Goal: Information Seeking & Learning: Learn about a topic

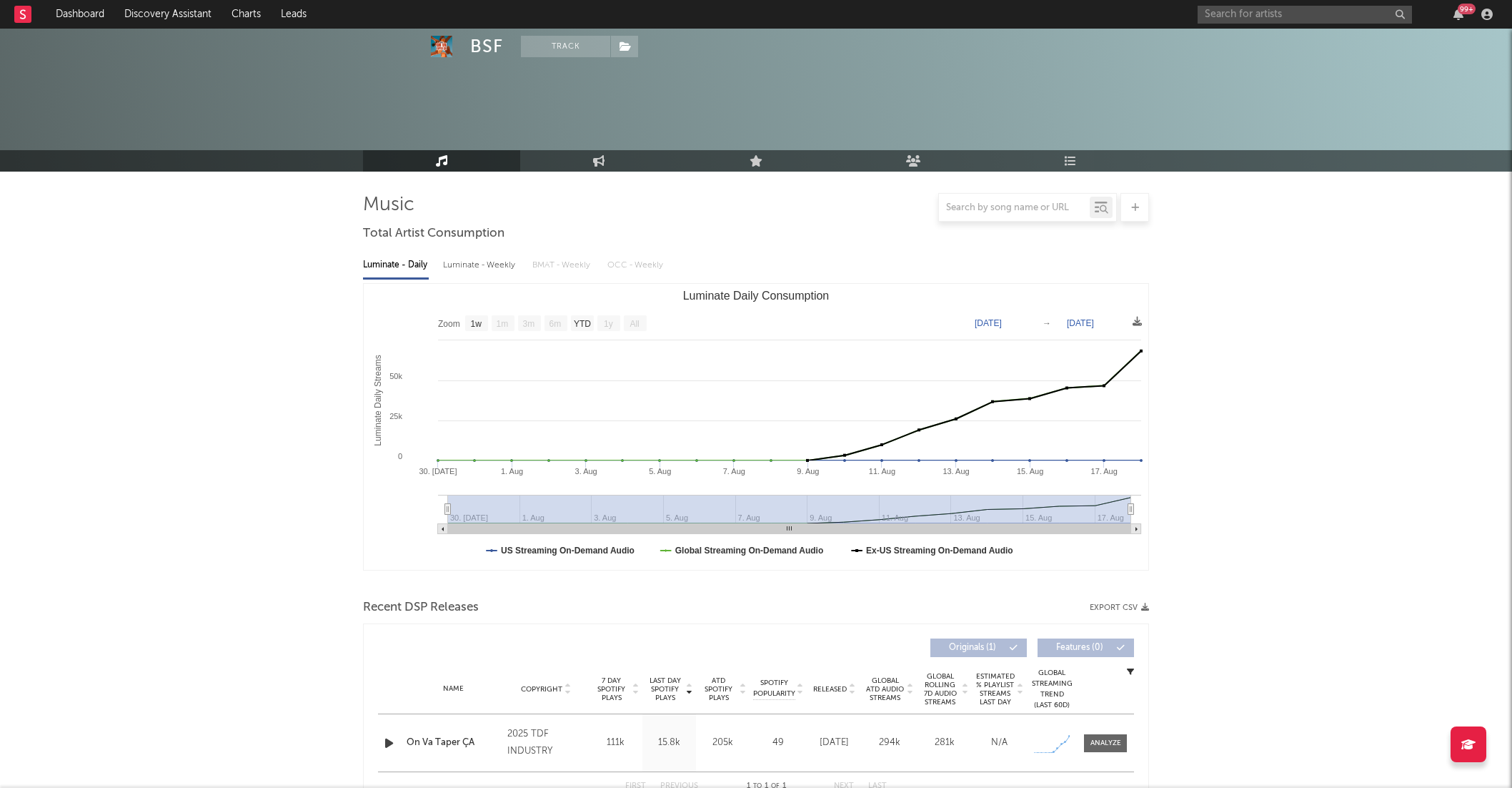
select select "1w"
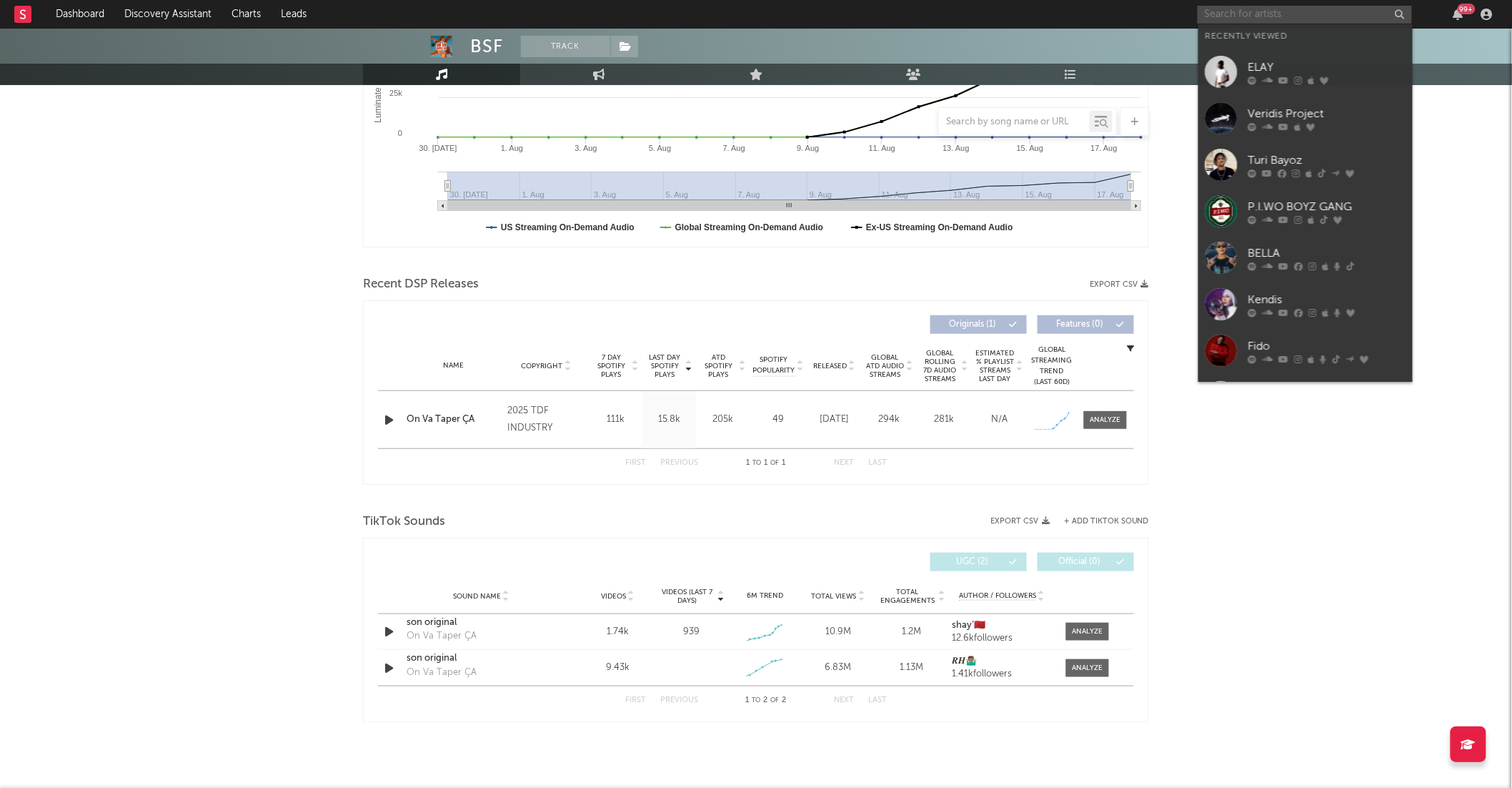
click at [1223, 20] on input "text" at bounding box center [1305, 15] width 215 height 18
type input "m"
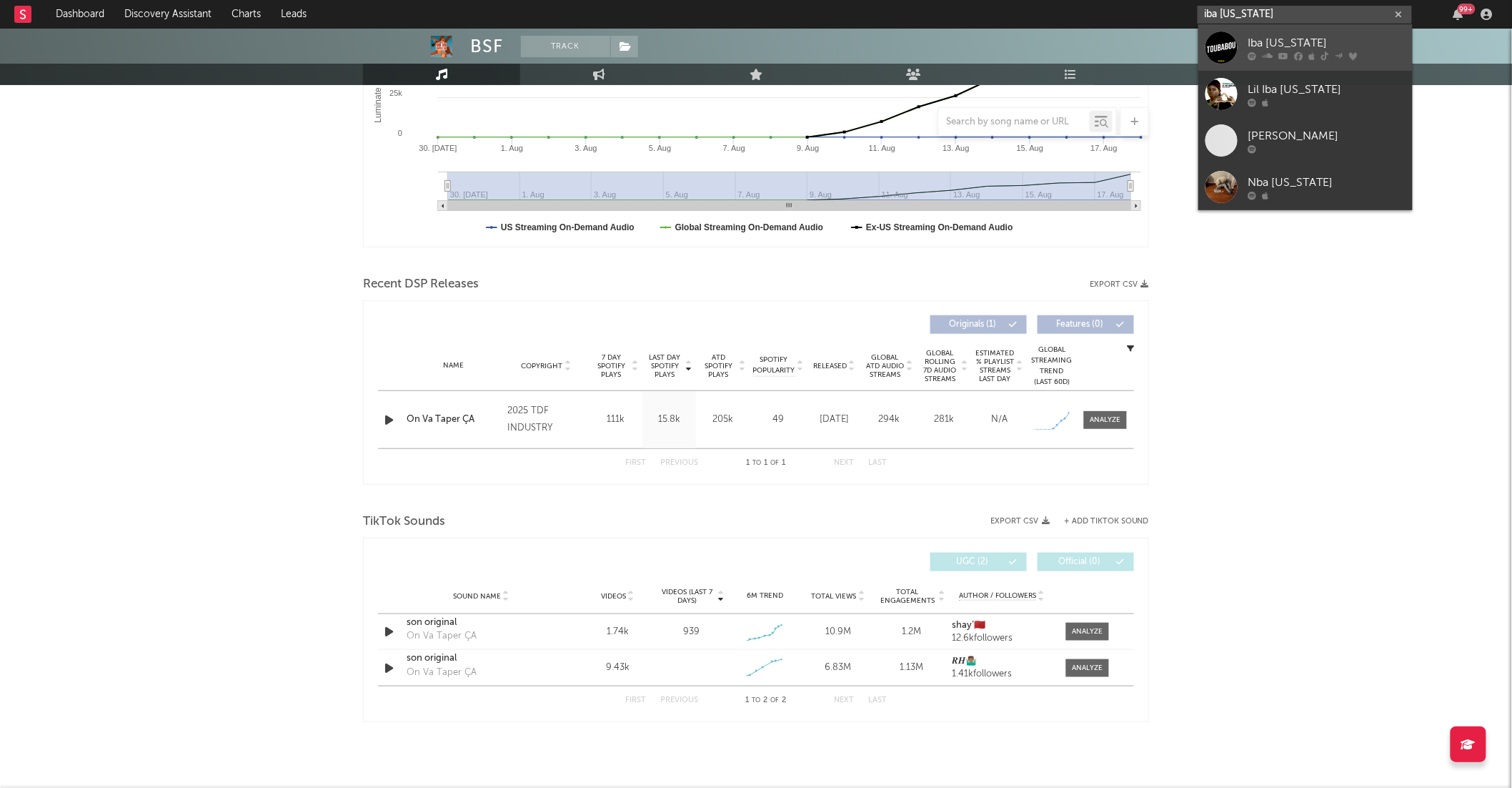
type input "iba [US_STATE]"
click at [1306, 41] on div "Iba [US_STATE]" at bounding box center [1327, 42] width 157 height 17
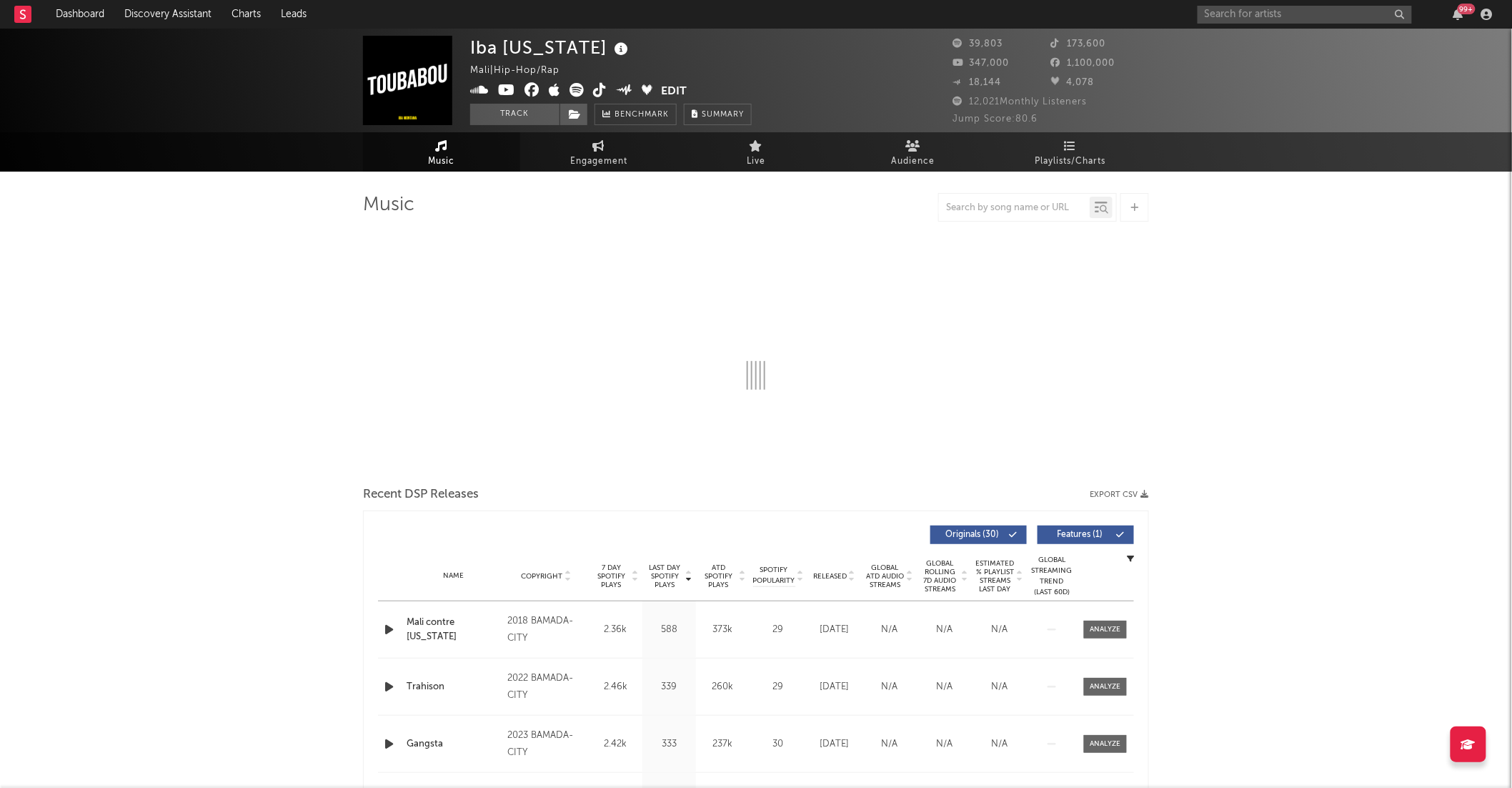
select select "6m"
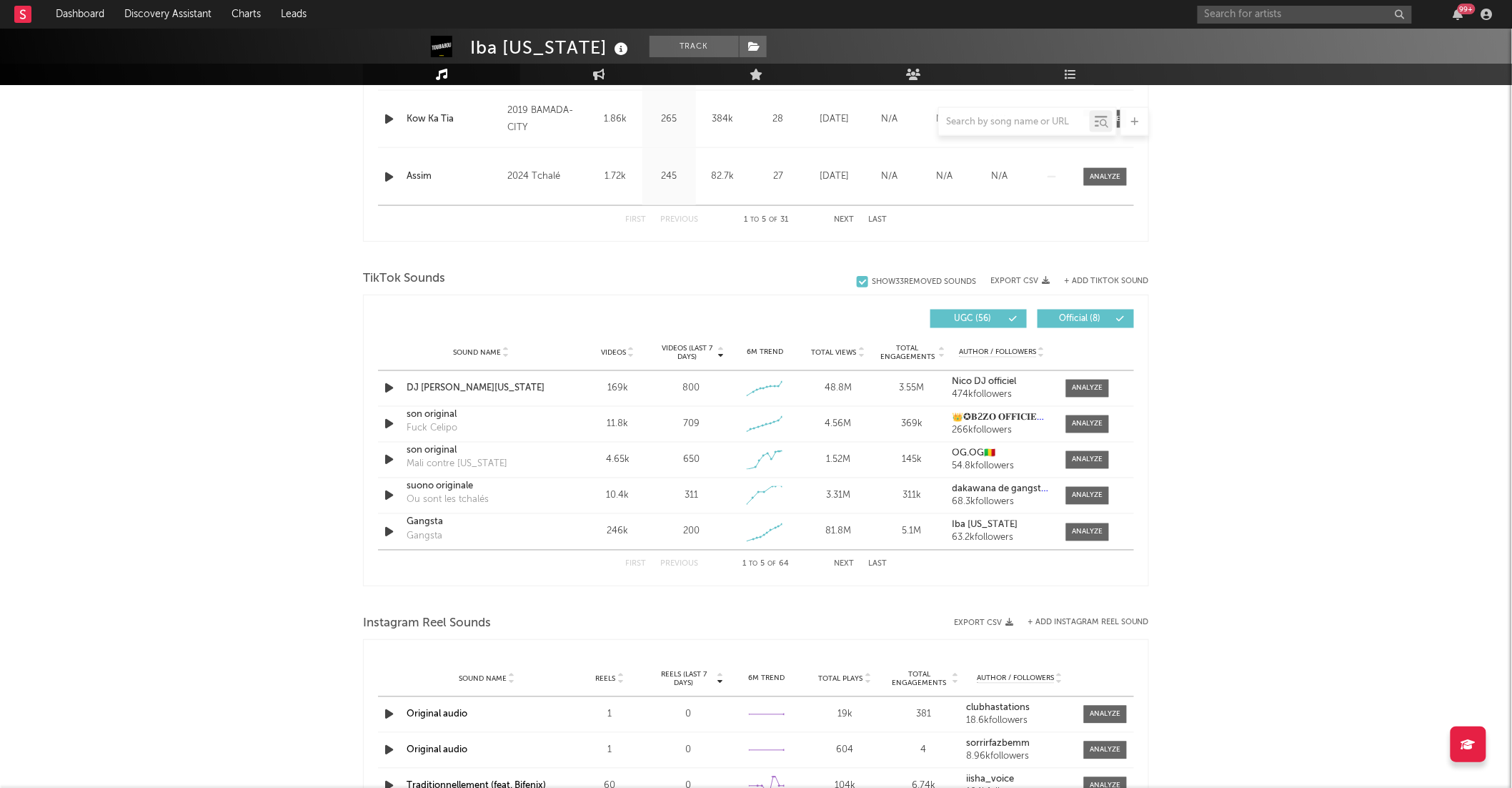
scroll to position [803, 0]
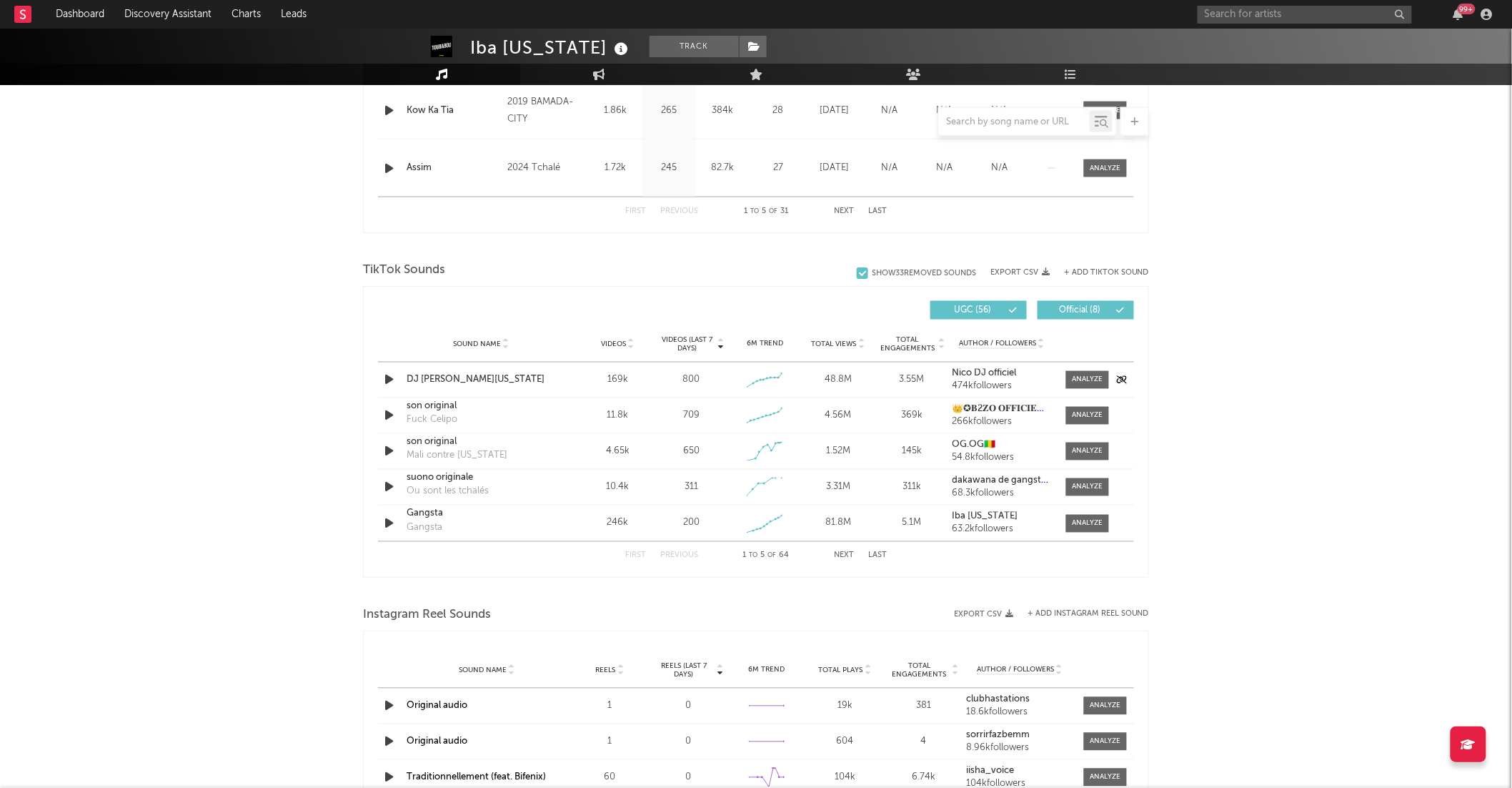
click at [392, 381] on icon "button" at bounding box center [389, 380] width 15 height 18
click at [391, 381] on icon "button" at bounding box center [388, 380] width 14 height 18
click at [1080, 378] on div at bounding box center [1088, 380] width 31 height 11
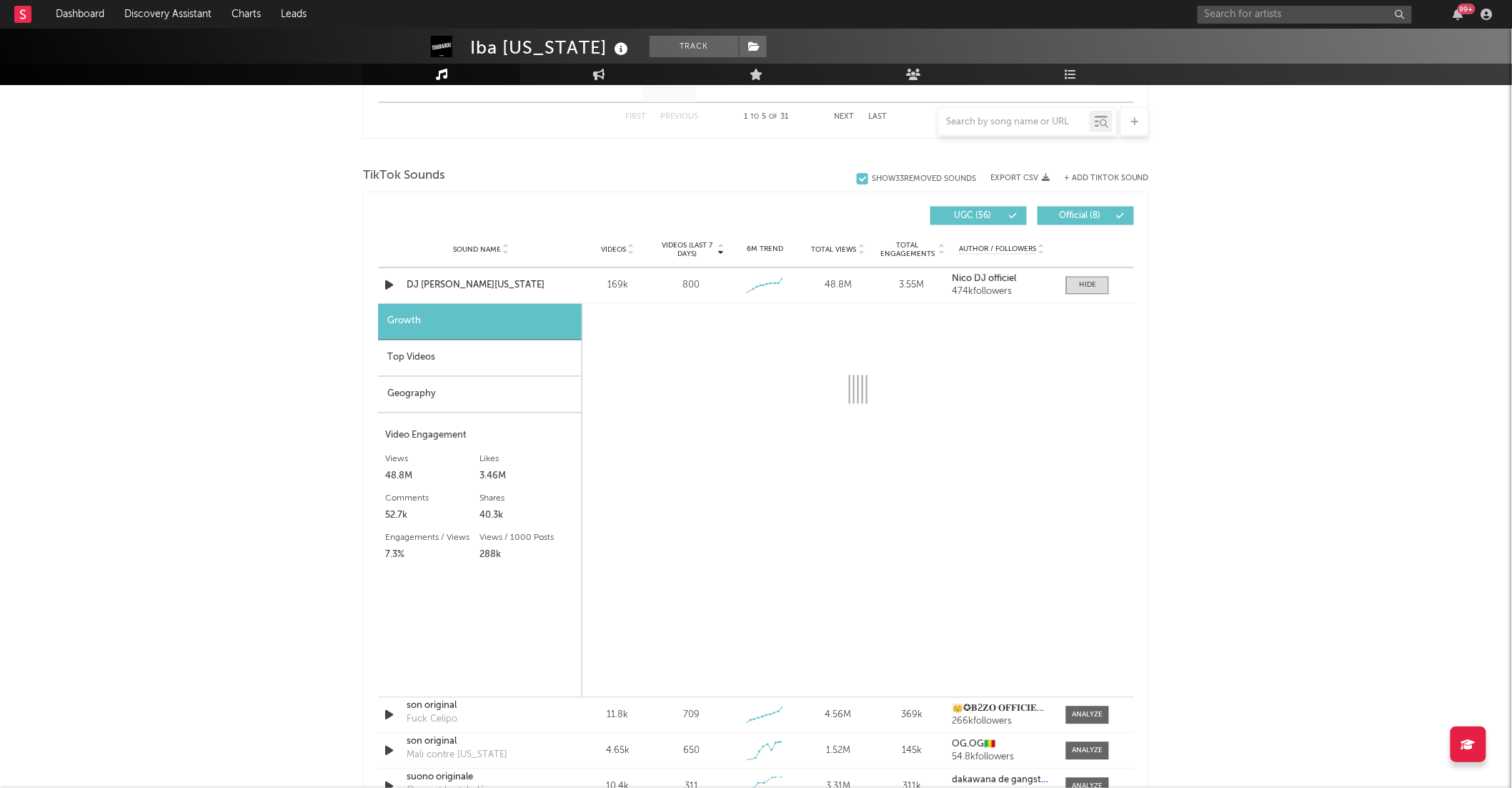
scroll to position [915, 0]
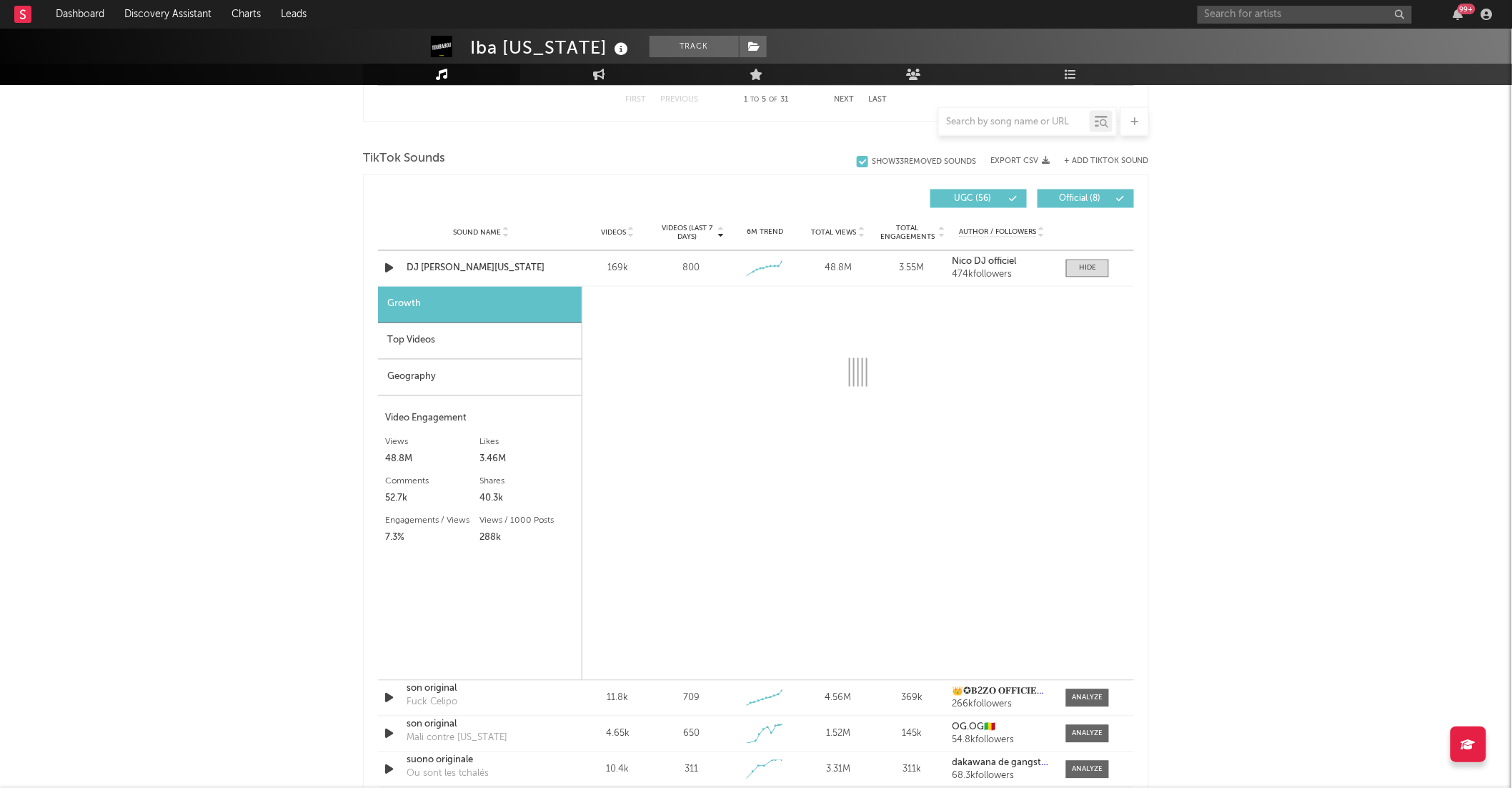
select select "6m"
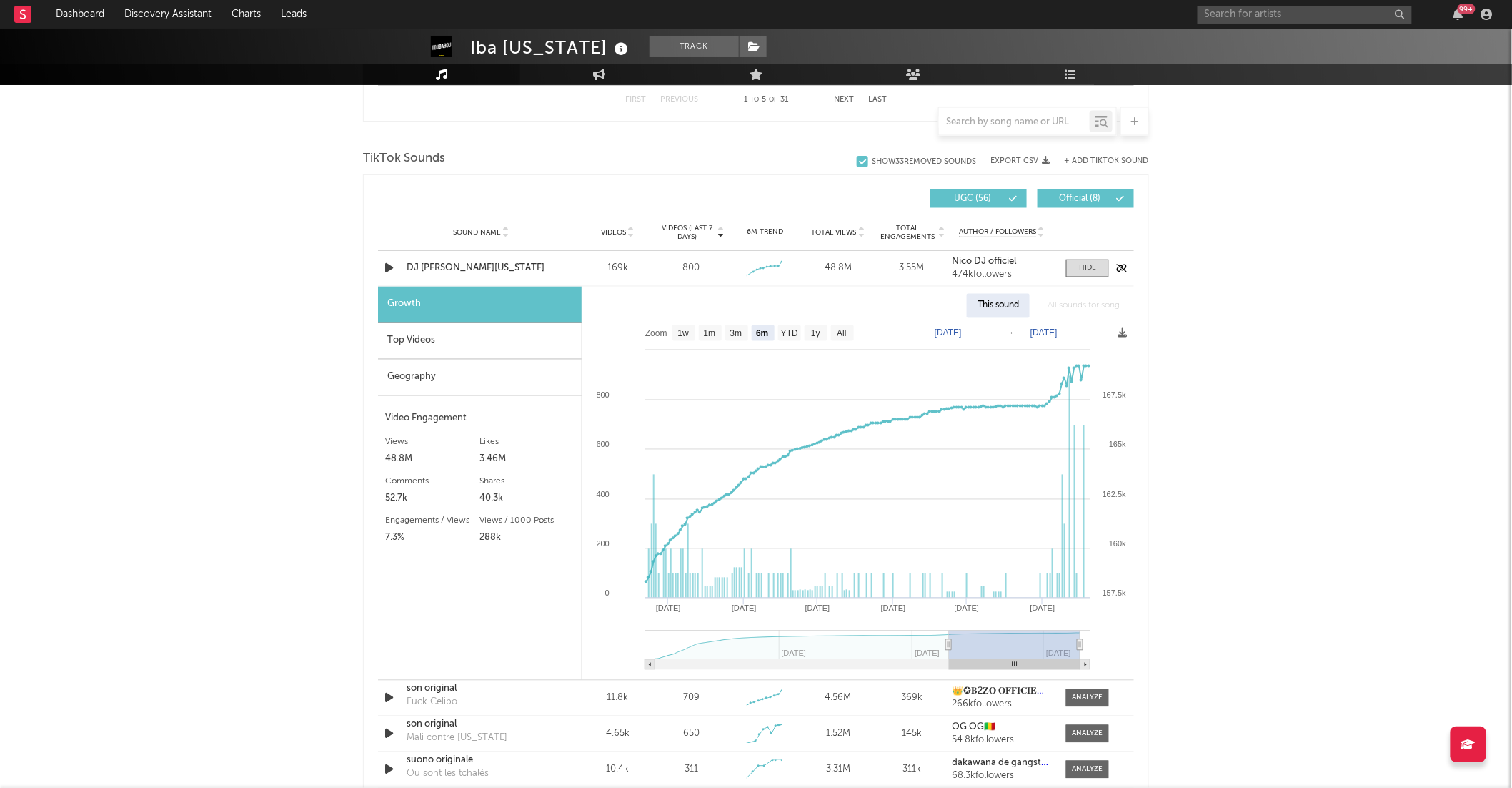
click at [390, 268] on icon "button" at bounding box center [389, 268] width 15 height 18
click at [716, 771] on div at bounding box center [756, 770] width 179 height 3
click at [780, 765] on div "00:37 02:14" at bounding box center [756, 770] width 250 height 36
click at [778, 768] on div at bounding box center [756, 770] width 179 height 3
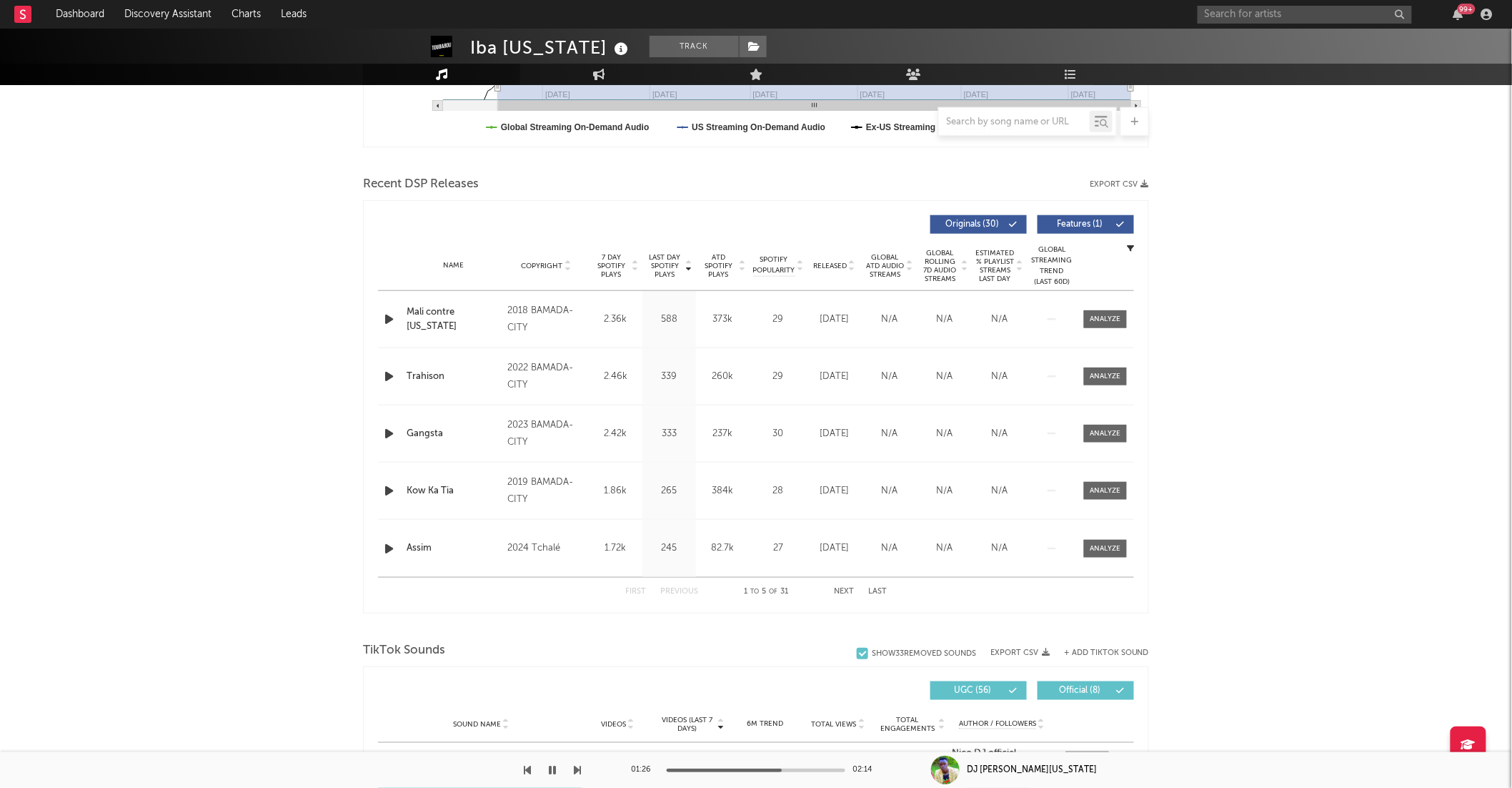
scroll to position [506, 0]
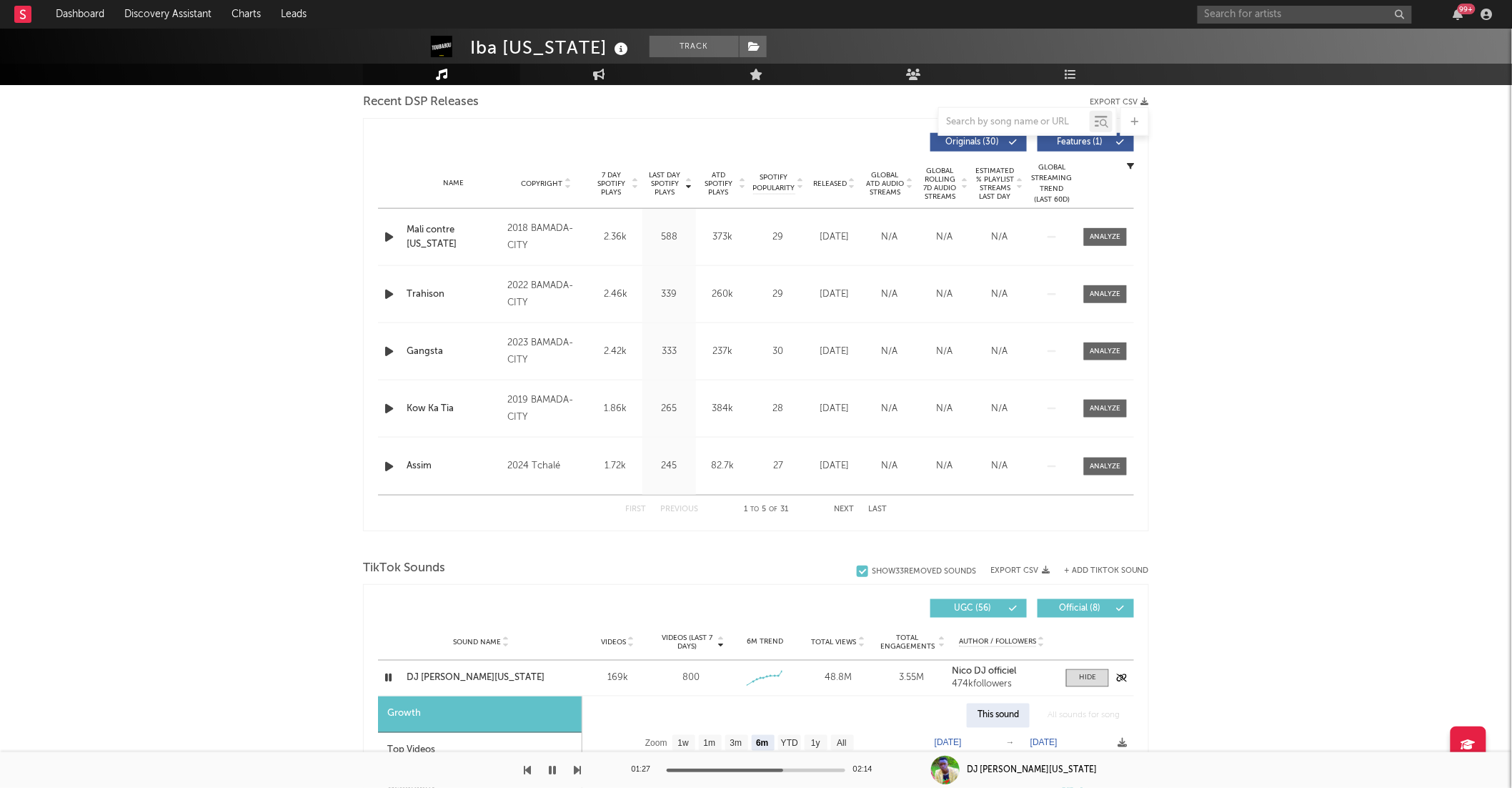
click at [387, 682] on icon "button" at bounding box center [388, 678] width 14 height 18
click at [1251, 15] on input "text" at bounding box center [1305, 15] width 215 height 18
type input "Iba [US_STATE]"
click at [113, 370] on div "Iba [US_STATE] Track Mali | Hip-Hop/Rap Edit Track Benchmark Summary 39,803 173…" at bounding box center [756, 800] width 1512 height 2553
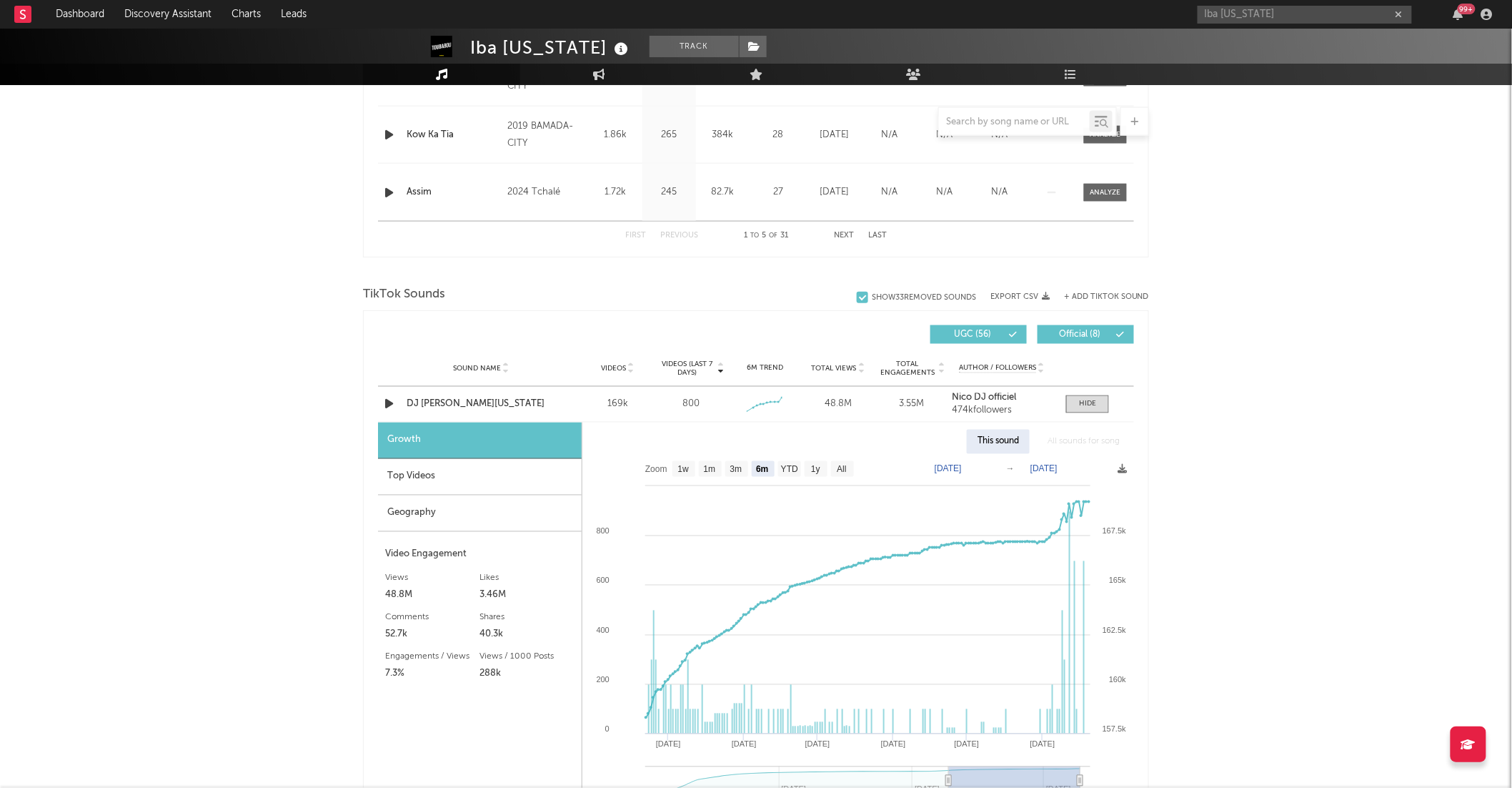
scroll to position [785, 0]
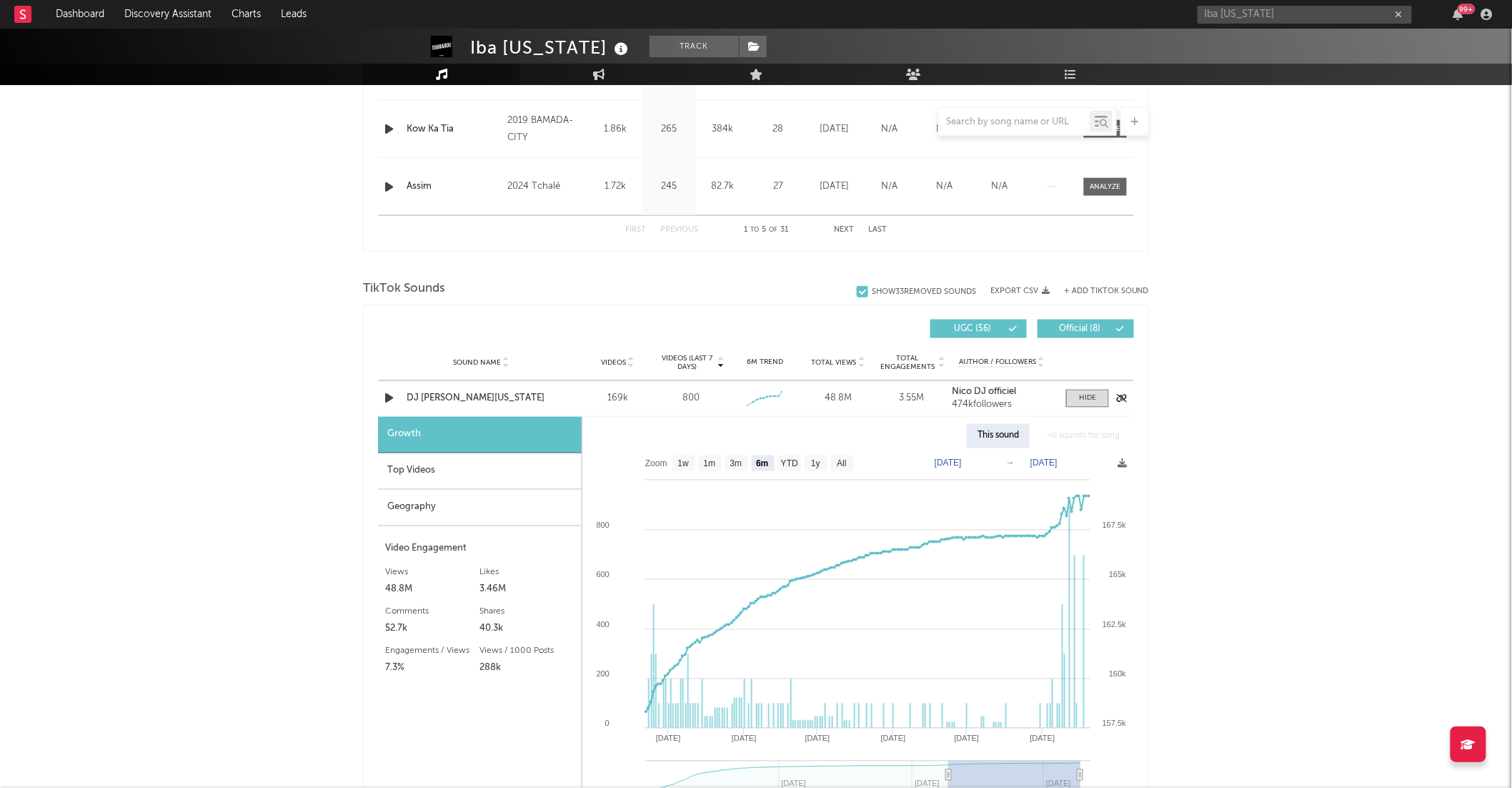
click at [556, 394] on div "Sound Name DJ [PERSON_NAME][US_STATE]" at bounding box center [481, 399] width 157 height 15
click at [1067, 393] on span at bounding box center [1088, 398] width 43 height 18
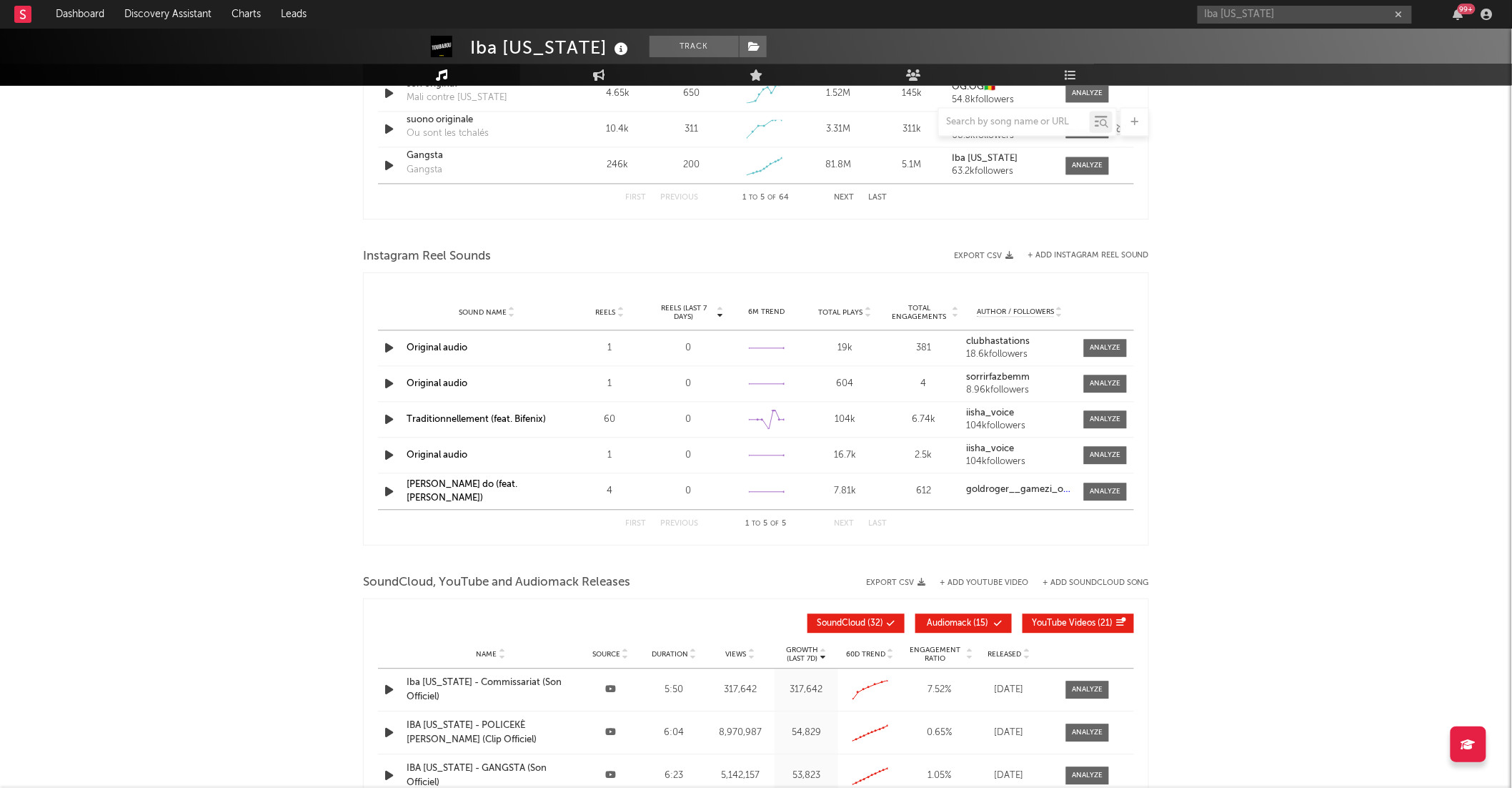
scroll to position [1155, 0]
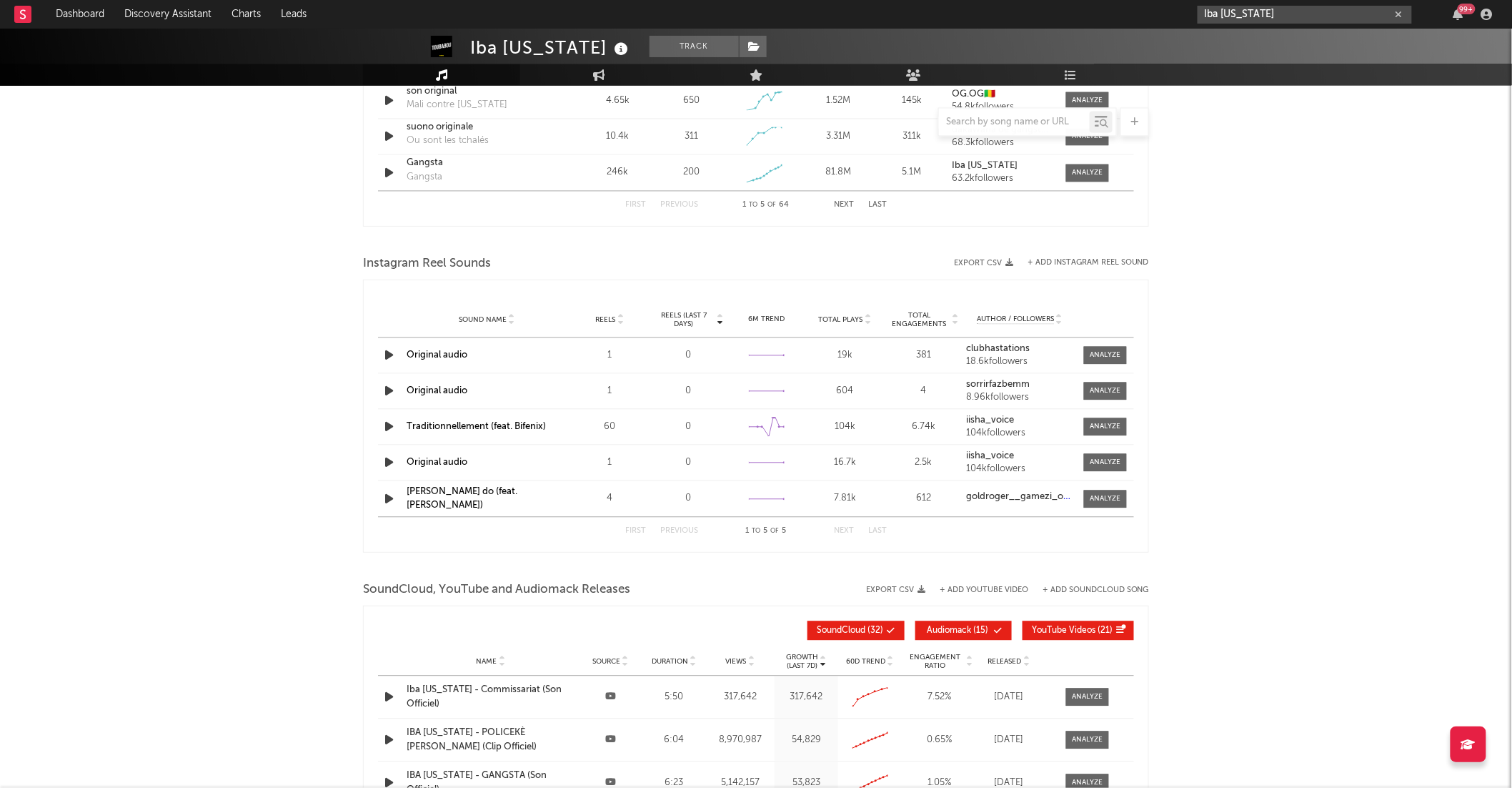
click at [1312, 20] on input "Iba [US_STATE]" at bounding box center [1305, 15] width 215 height 18
click at [1402, 10] on icon "button" at bounding box center [1399, 14] width 7 height 9
click at [1309, 15] on input "text" at bounding box center [1305, 15] width 215 height 18
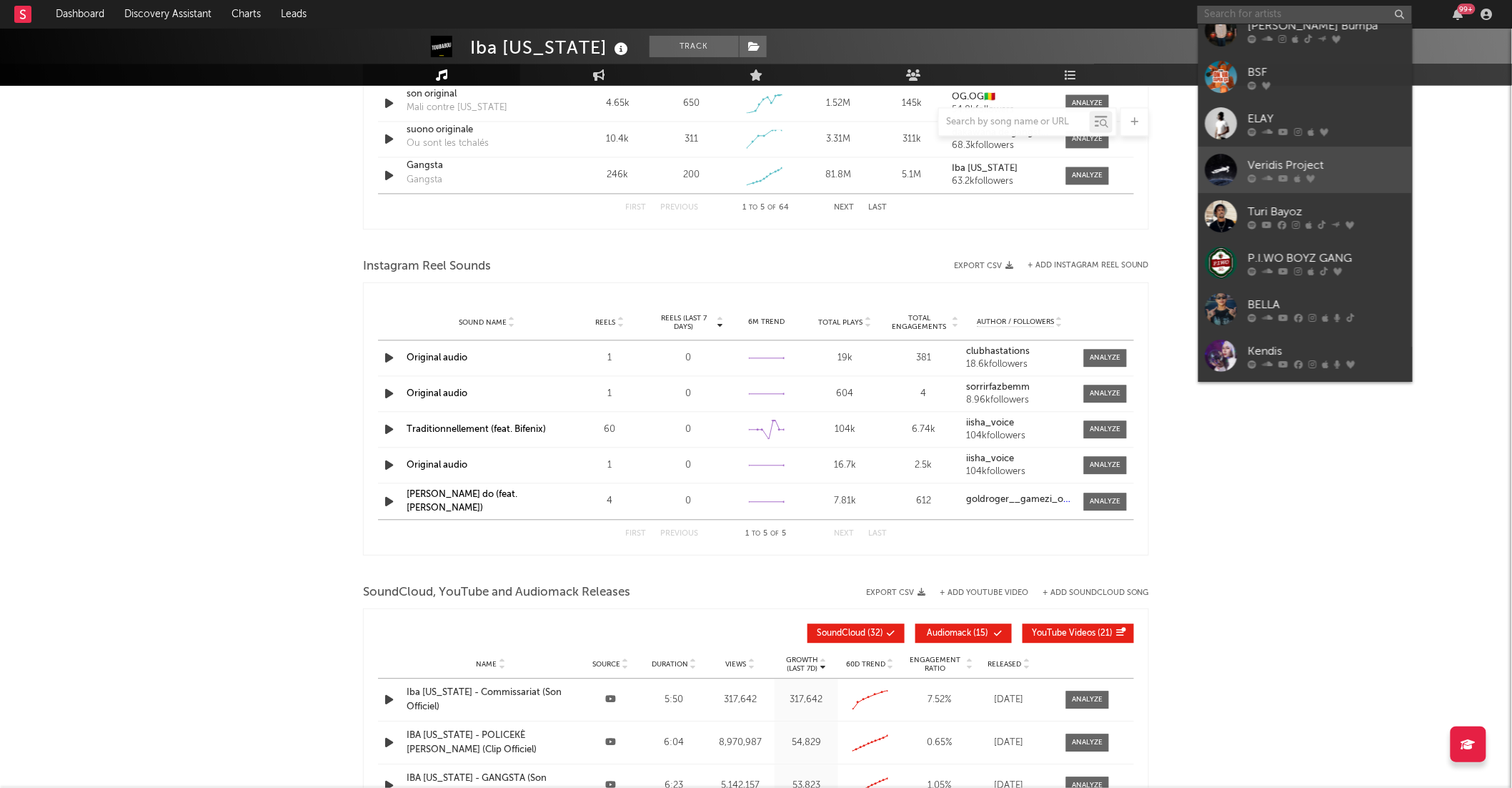
scroll to position [0, 0]
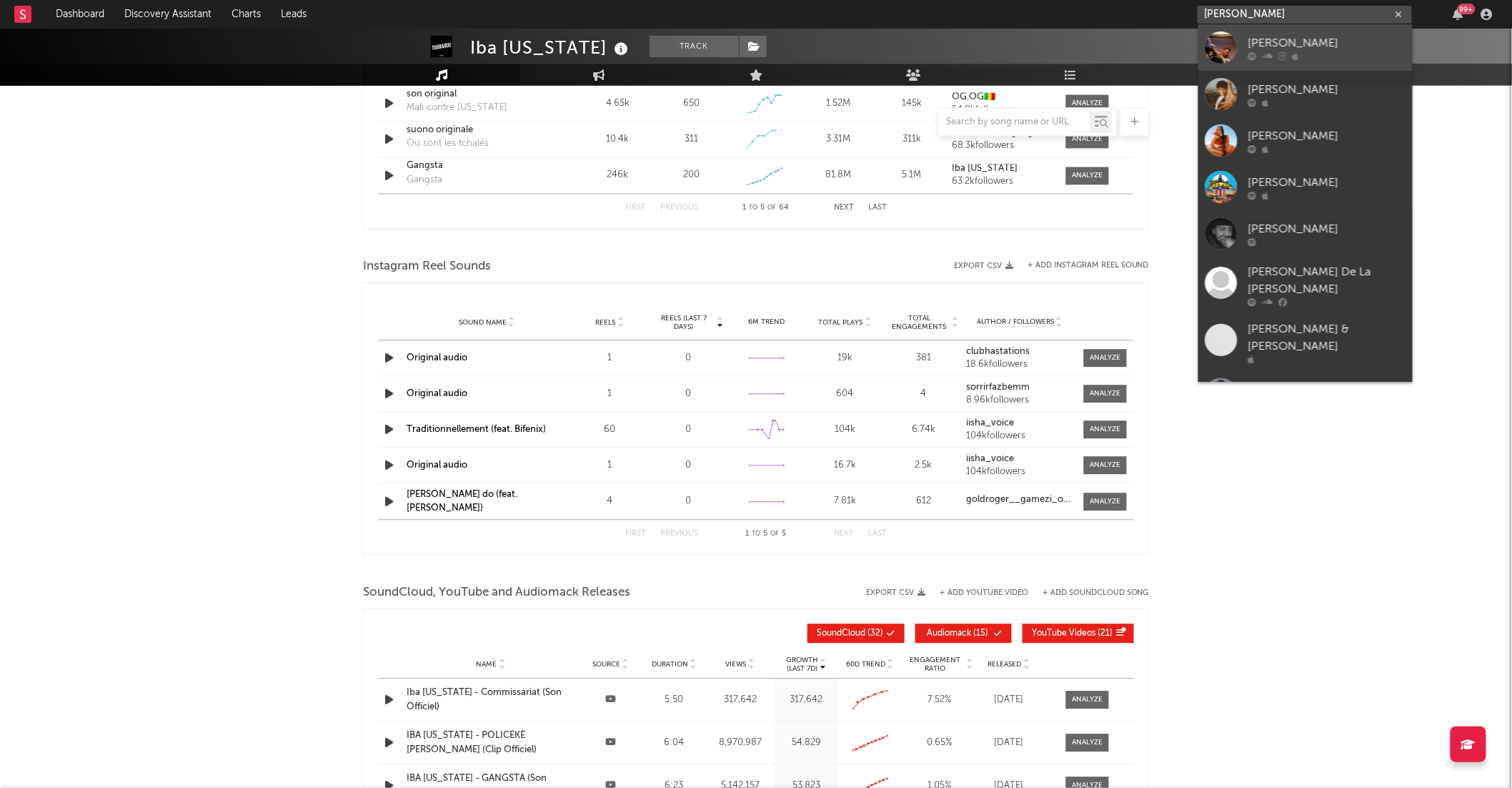
type input "[PERSON_NAME]"
click at [1326, 41] on div "[PERSON_NAME]" at bounding box center [1327, 42] width 157 height 17
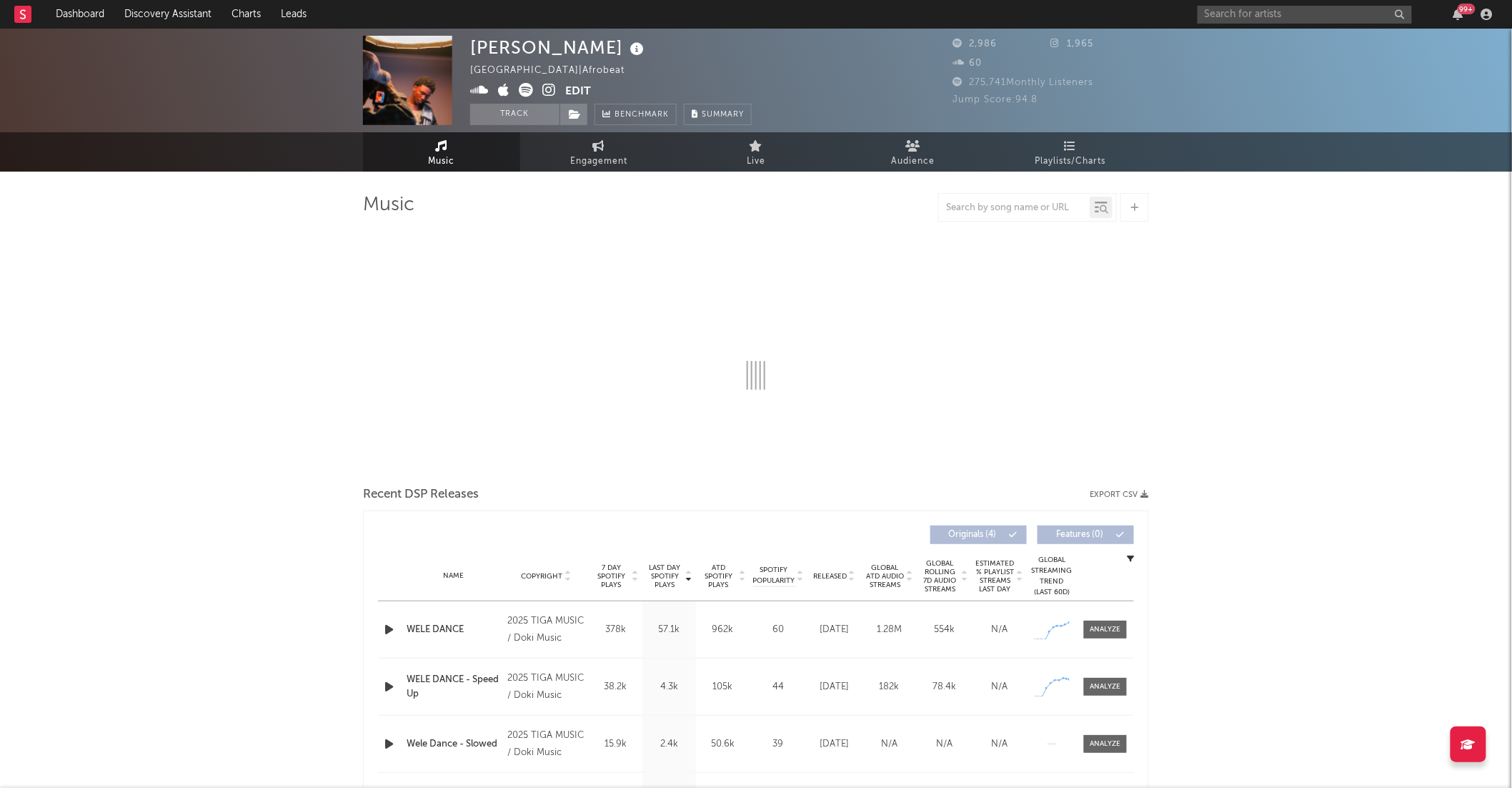
select select "1w"
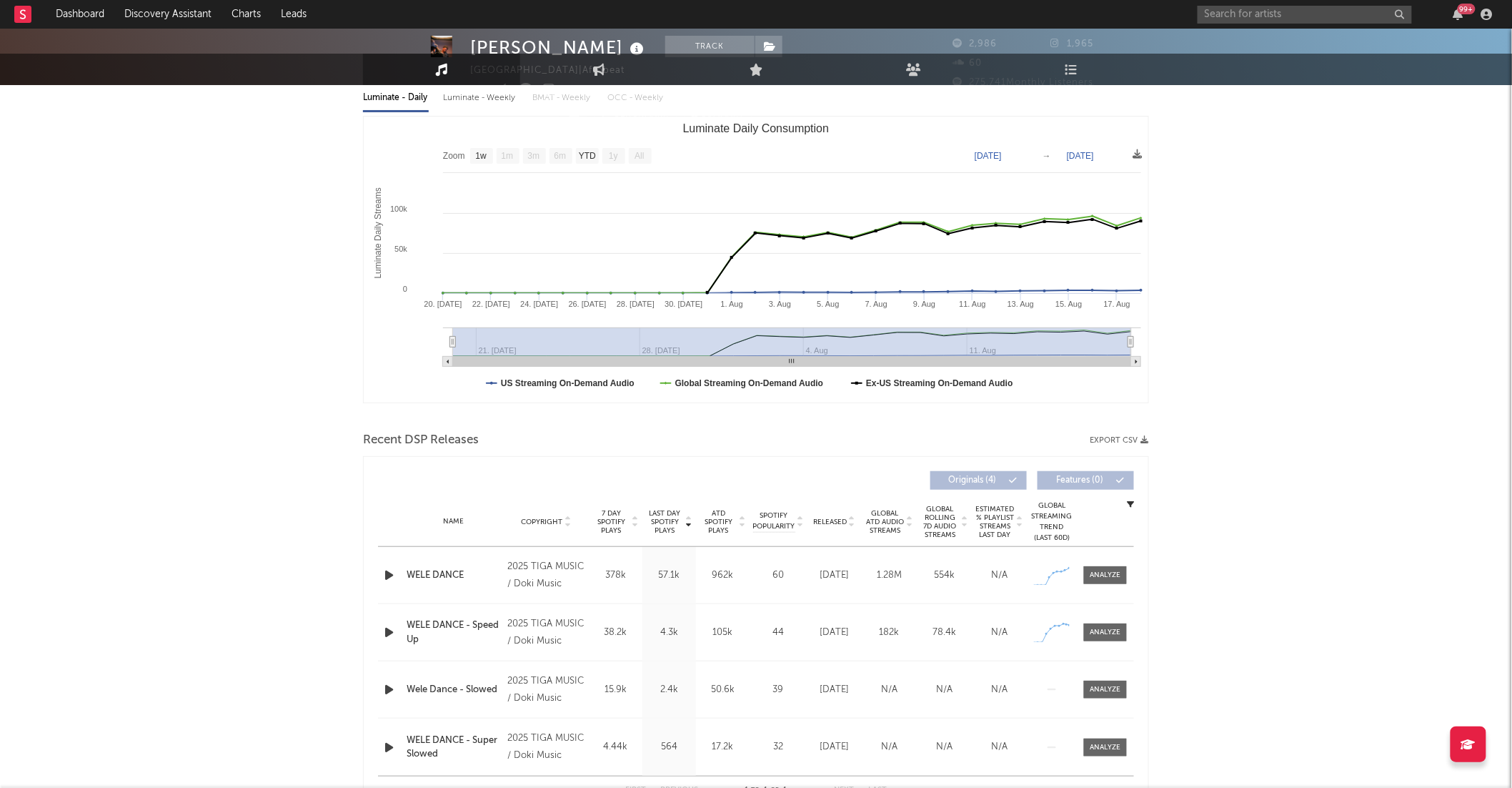
scroll to position [573, 0]
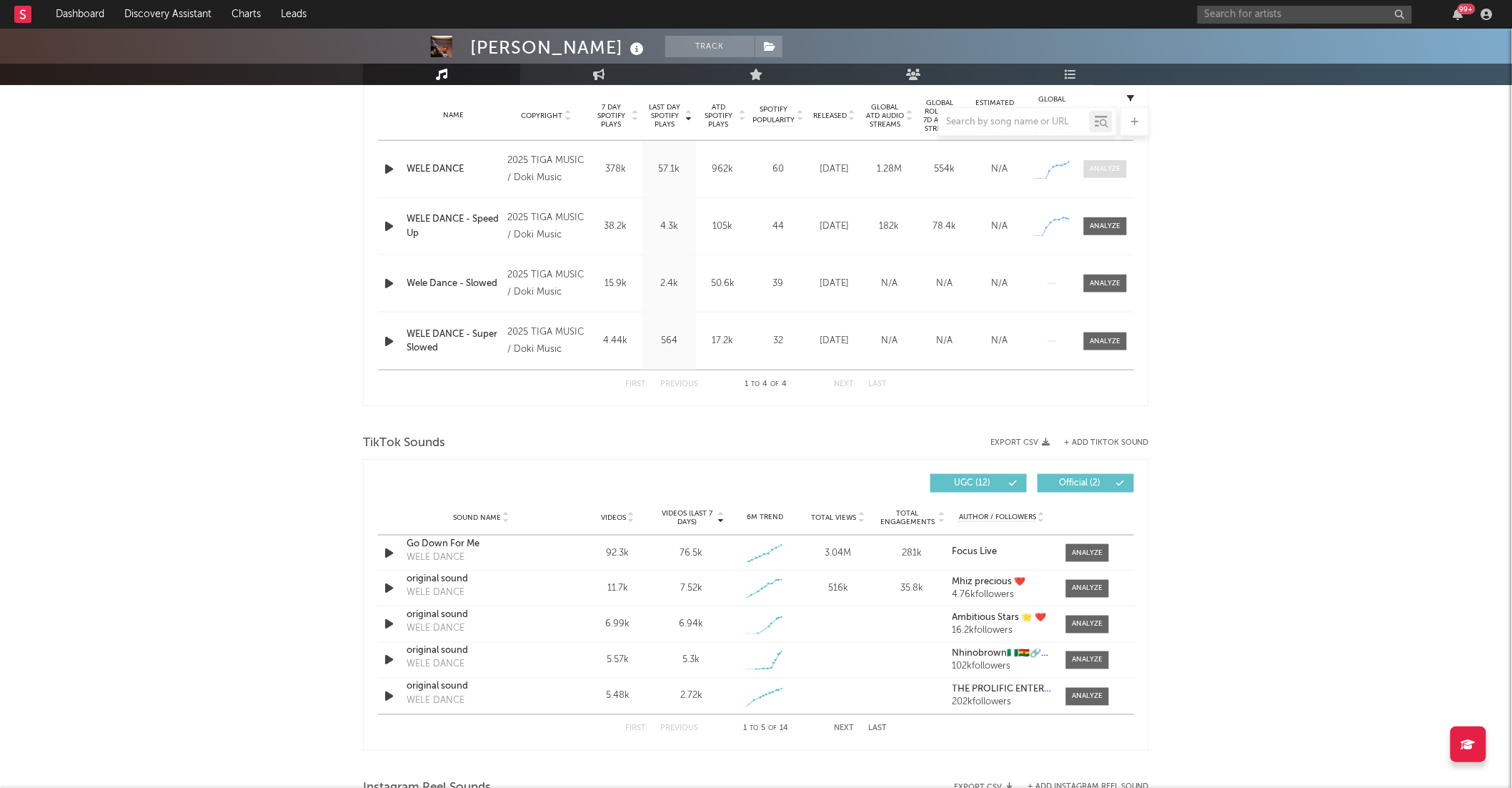
click at [1120, 168] on div at bounding box center [1106, 168] width 31 height 11
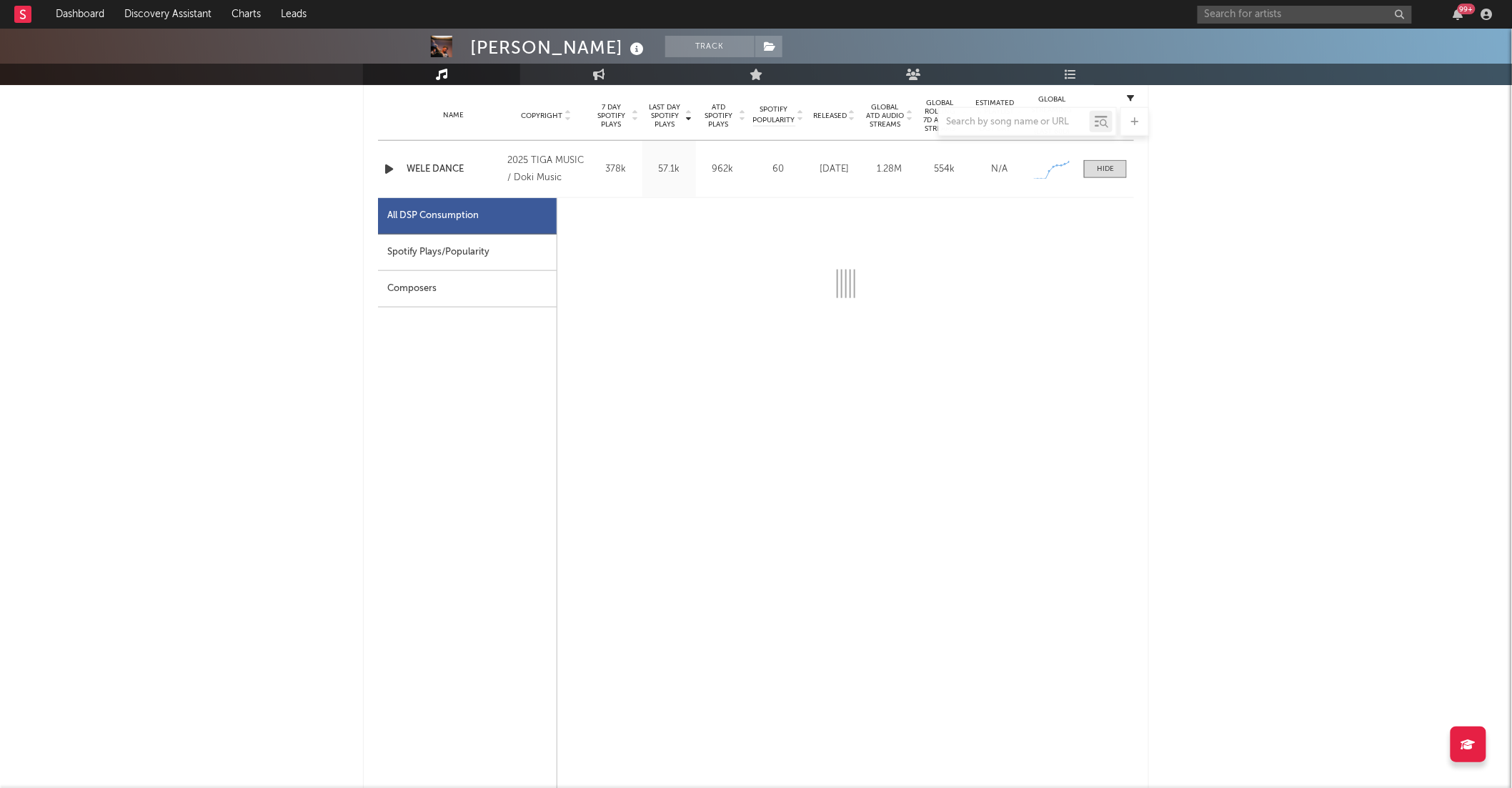
select select "1w"
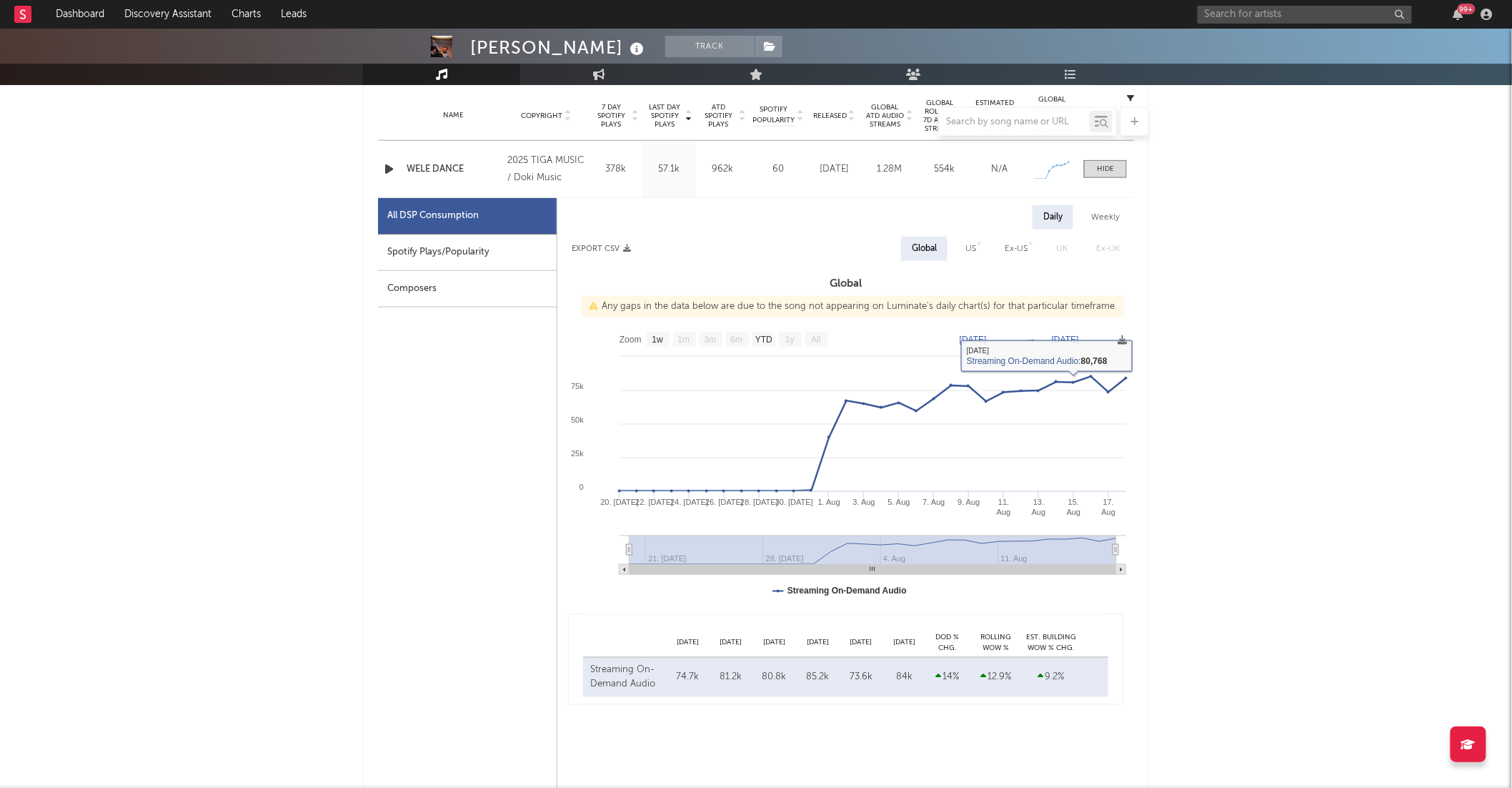
click at [976, 232] on div "Daily Weekly Export CSV Global US Ex-US [GEOGRAPHIC_DATA] Ex-UK Global Any gaps…" at bounding box center [845, 455] width 576 height 499
click at [977, 246] on div "US" at bounding box center [971, 249] width 33 height 24
select select "1w"
